Goal: Task Accomplishment & Management: Manage account settings

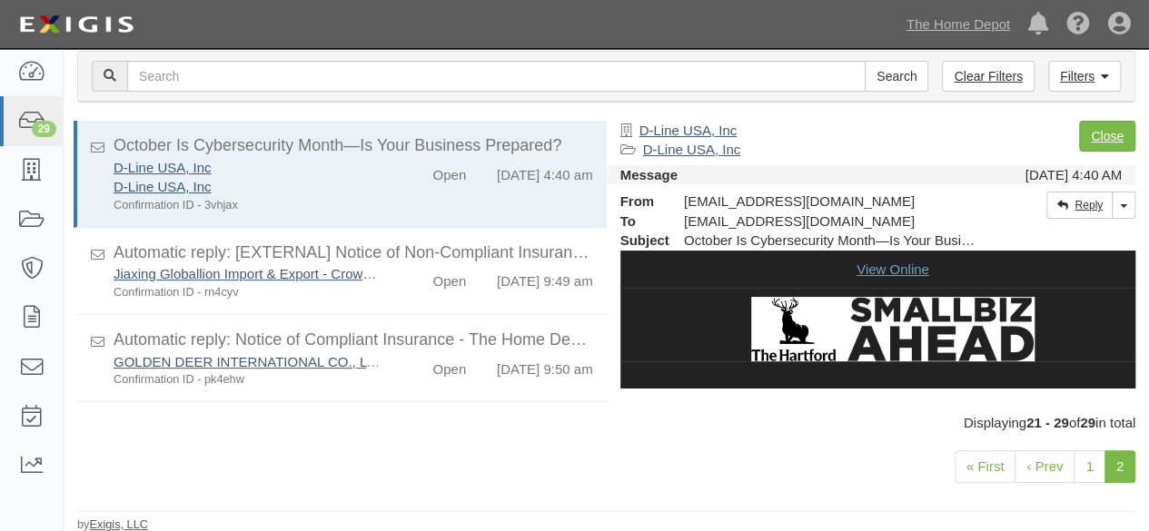
scroll to position [482, 0]
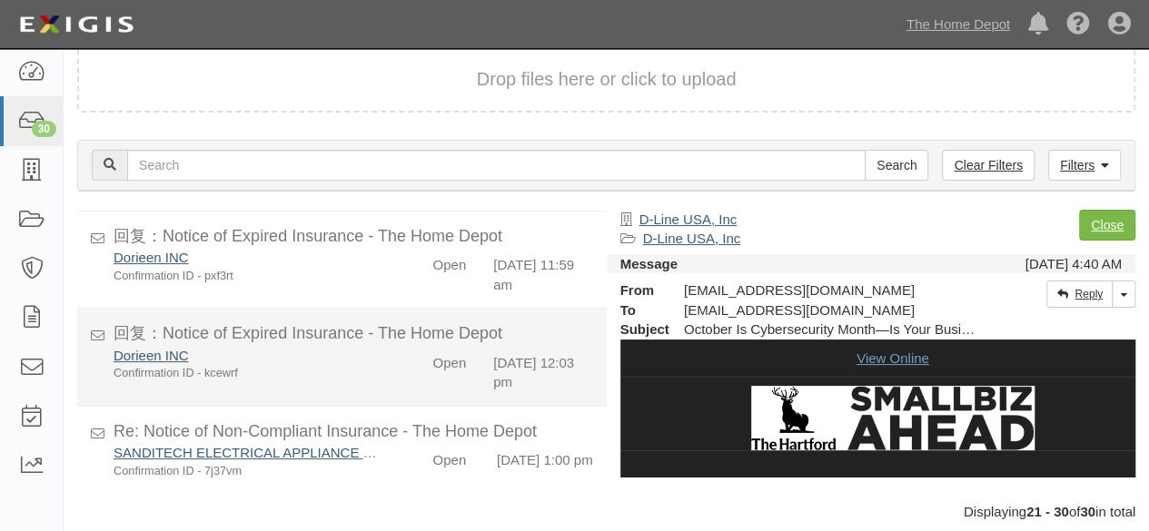
scroll to position [699, 0]
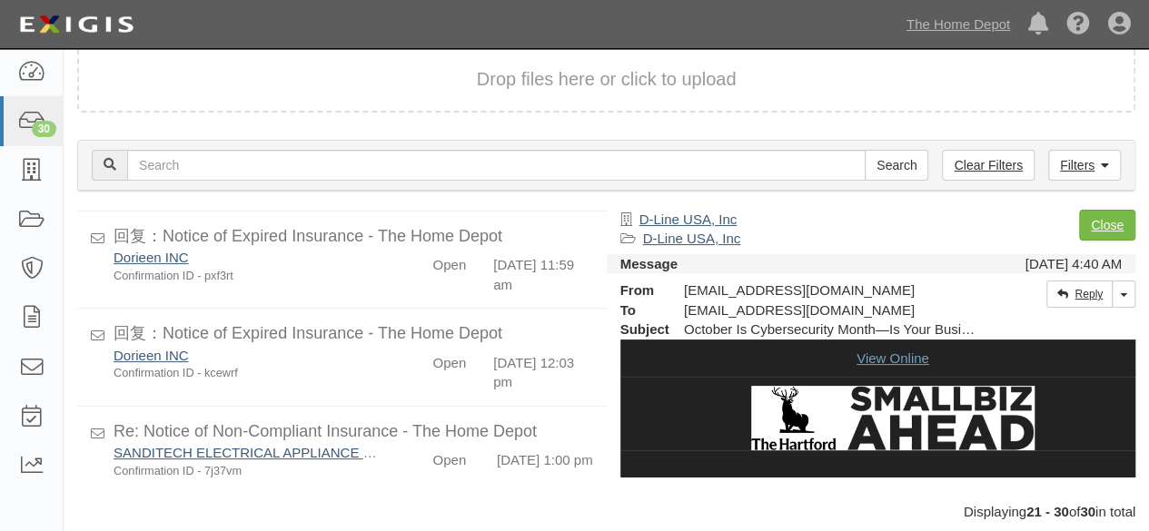
scroll to position [699, 0]
